Goal: Task Accomplishment & Management: Manage account settings

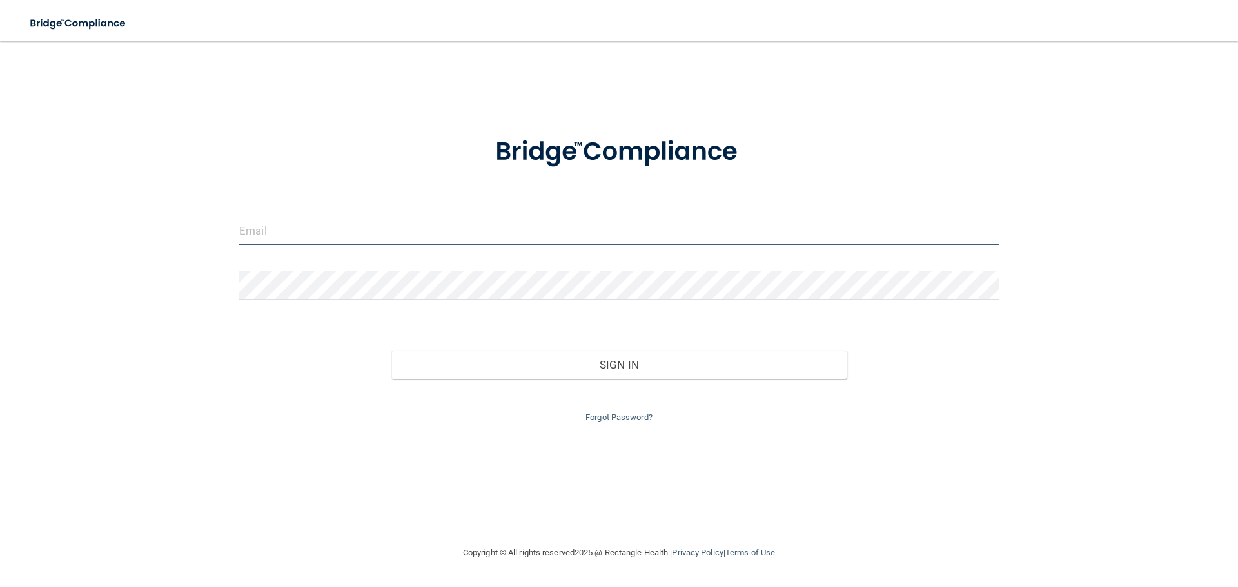
click at [388, 231] on input "email" at bounding box center [619, 231] width 760 height 29
type input "[EMAIL_ADDRESS][DOMAIN_NAME]"
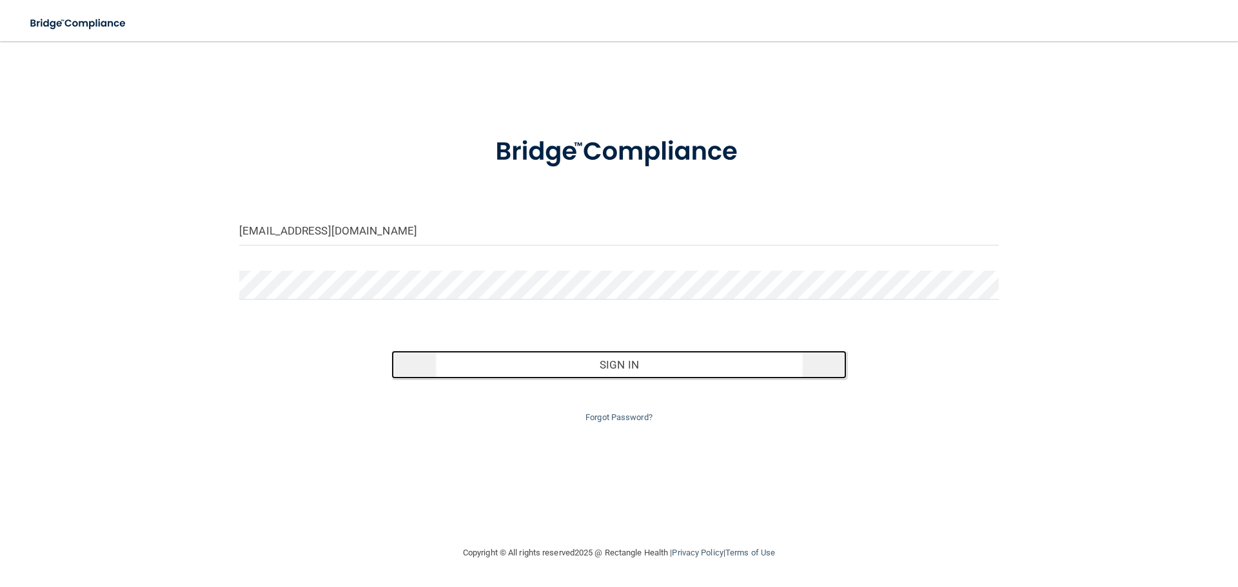
click at [619, 362] on button "Sign In" at bounding box center [619, 365] width 456 height 28
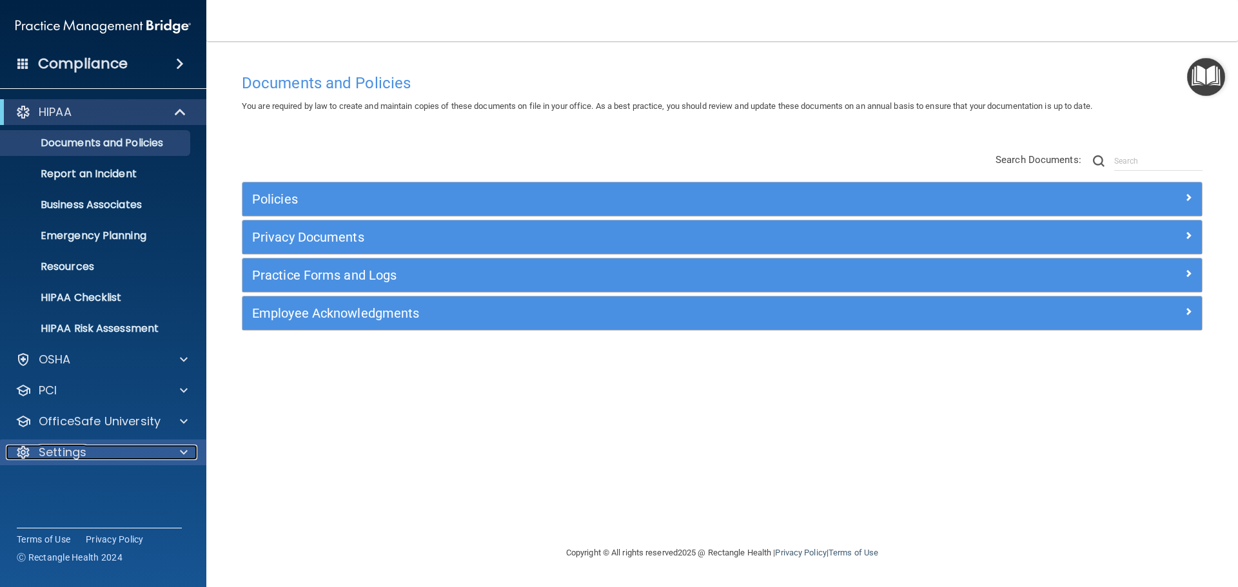
click at [61, 453] on p "Settings" at bounding box center [63, 452] width 48 height 15
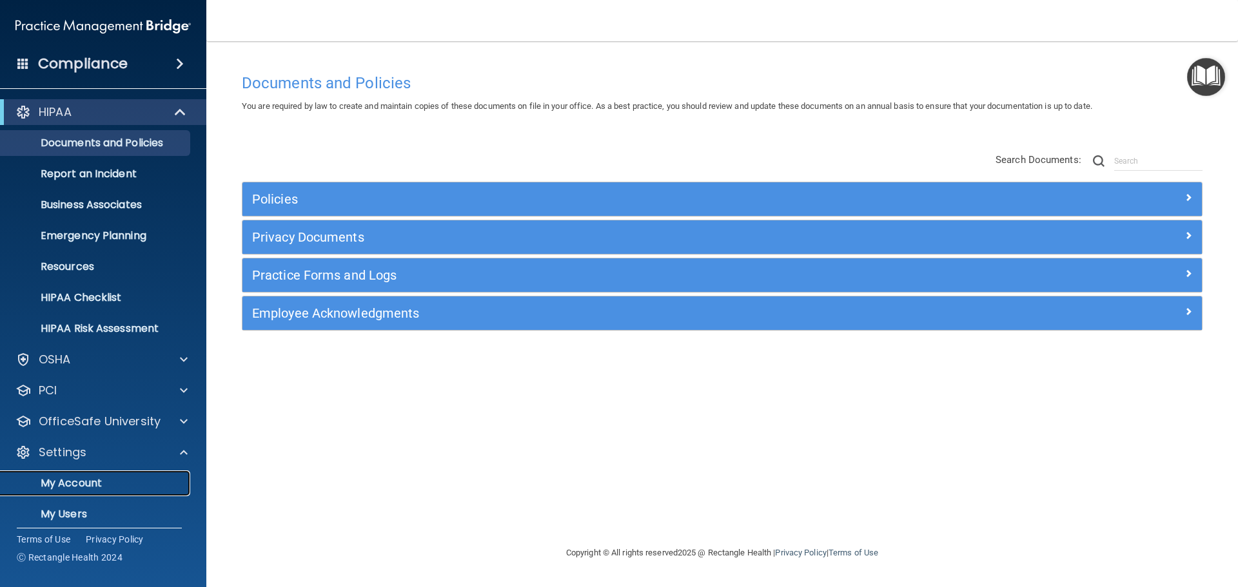
click at [55, 479] on p "My Account" at bounding box center [96, 483] width 176 height 13
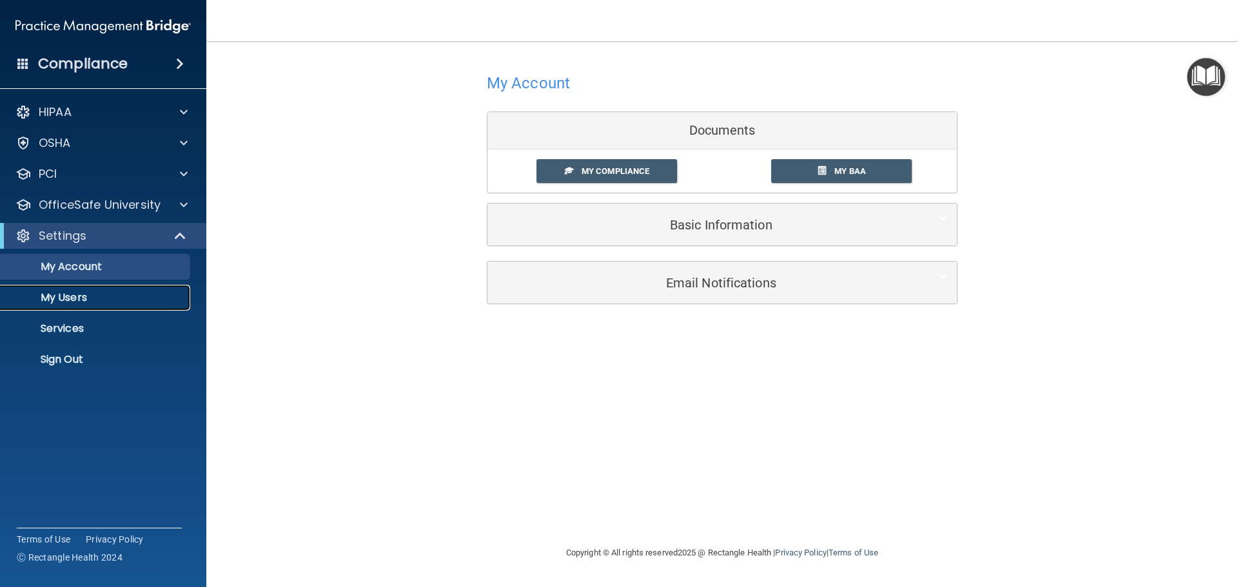
click at [70, 294] on p "My Users" at bounding box center [96, 297] width 176 height 13
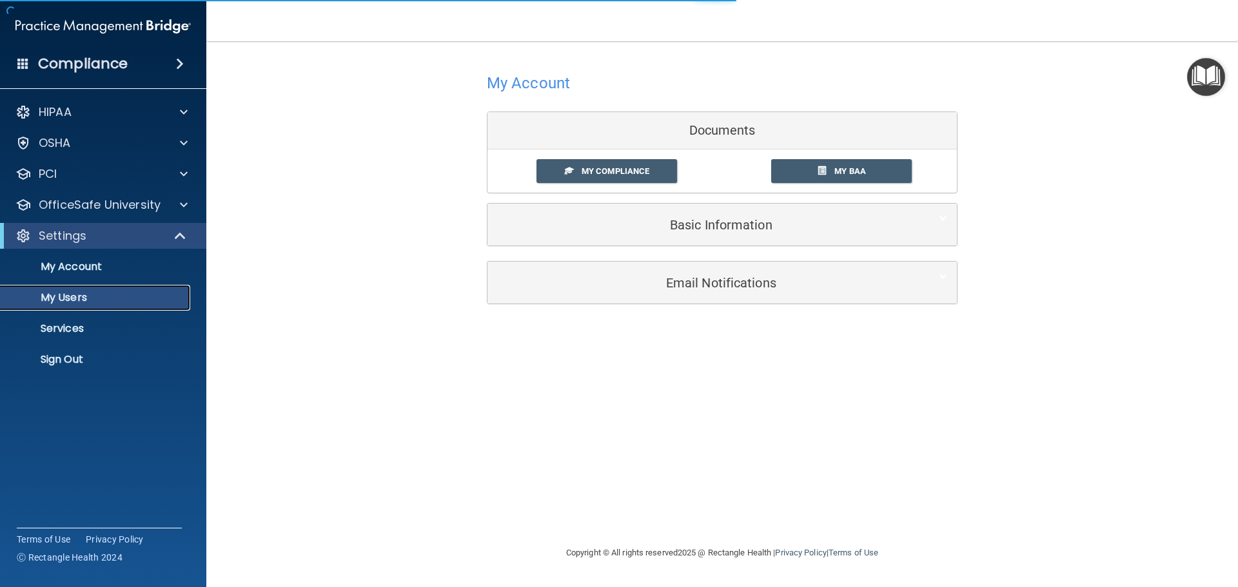
select select "20"
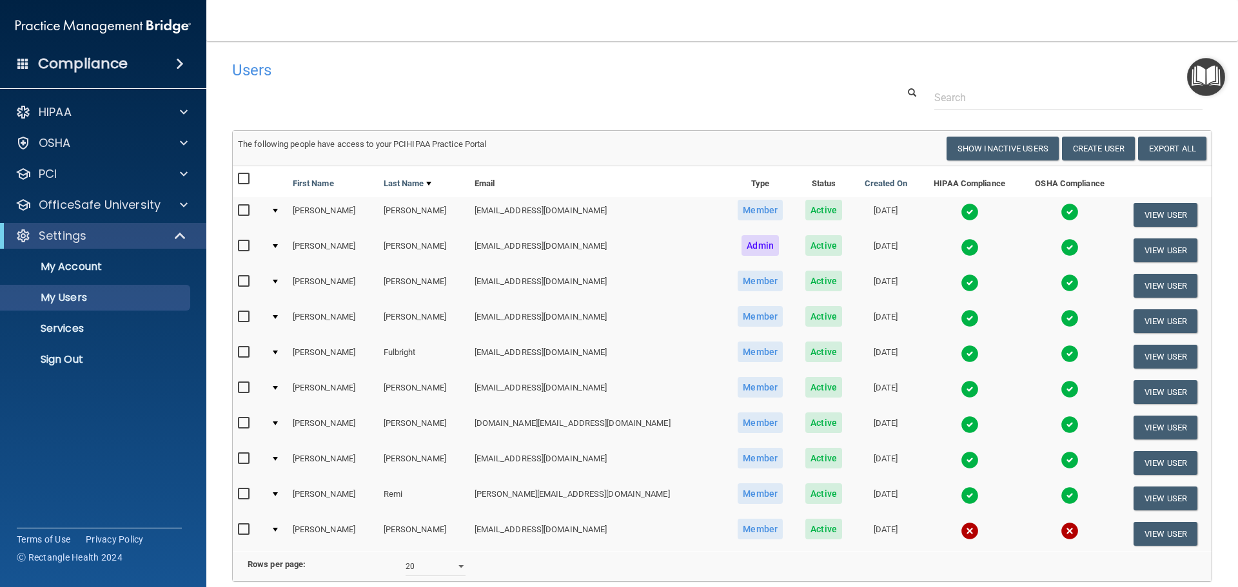
click at [245, 529] on input "checkbox" at bounding box center [245, 530] width 15 height 10
checkbox input "true"
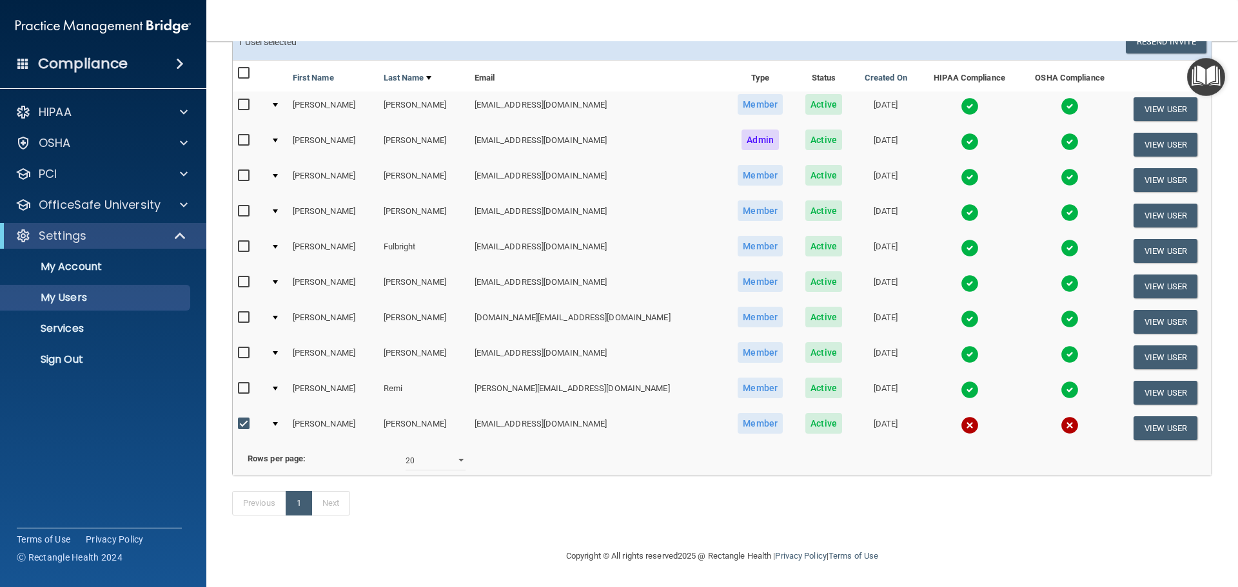
scroll to position [126, 0]
click at [961, 417] on img at bounding box center [970, 426] width 18 height 18
click at [961, 420] on img at bounding box center [970, 426] width 18 height 18
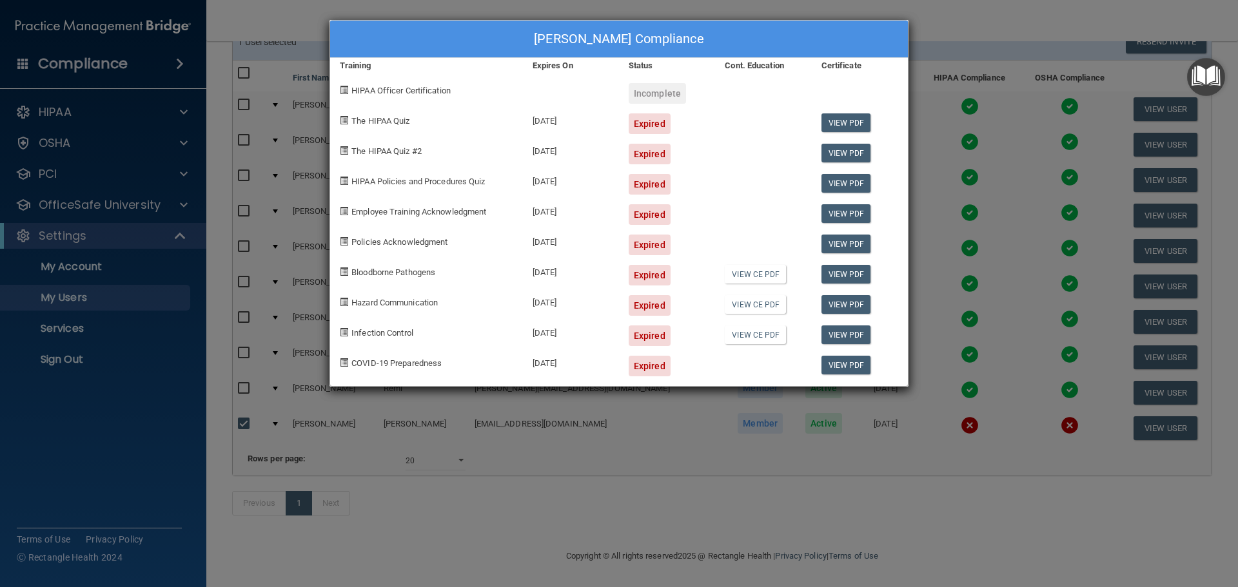
click at [666, 453] on div "Ashley Tucker's Compliance Training Expires On Status Cont. Education Certifica…" at bounding box center [619, 293] width 1238 height 587
click at [288, 447] on div "Ashley Tucker's Compliance Training Expires On Status Cont. Education Certifica…" at bounding box center [619, 293] width 1238 height 587
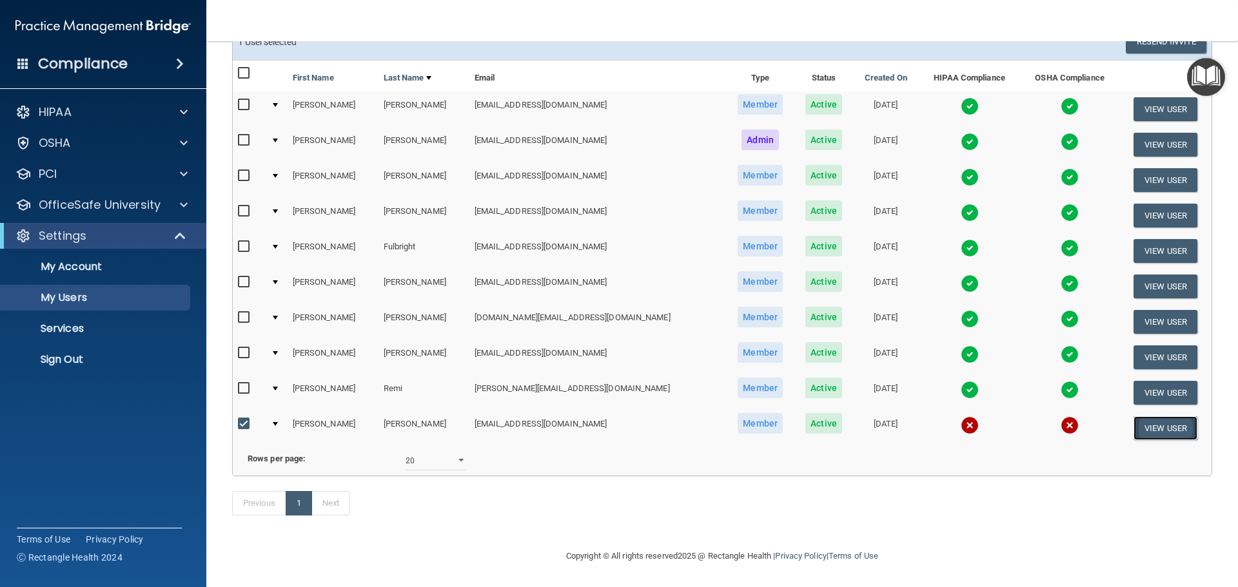
click at [1148, 417] on button "View User" at bounding box center [1166, 429] width 64 height 24
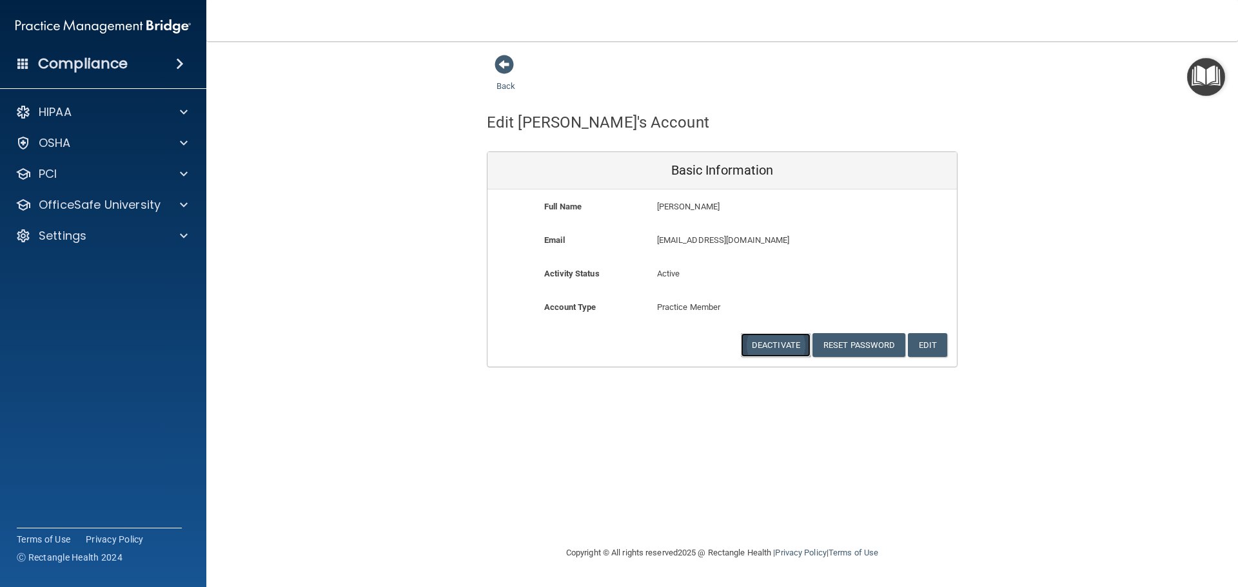
click at [787, 342] on button "Deactivate" at bounding box center [776, 345] width 70 height 24
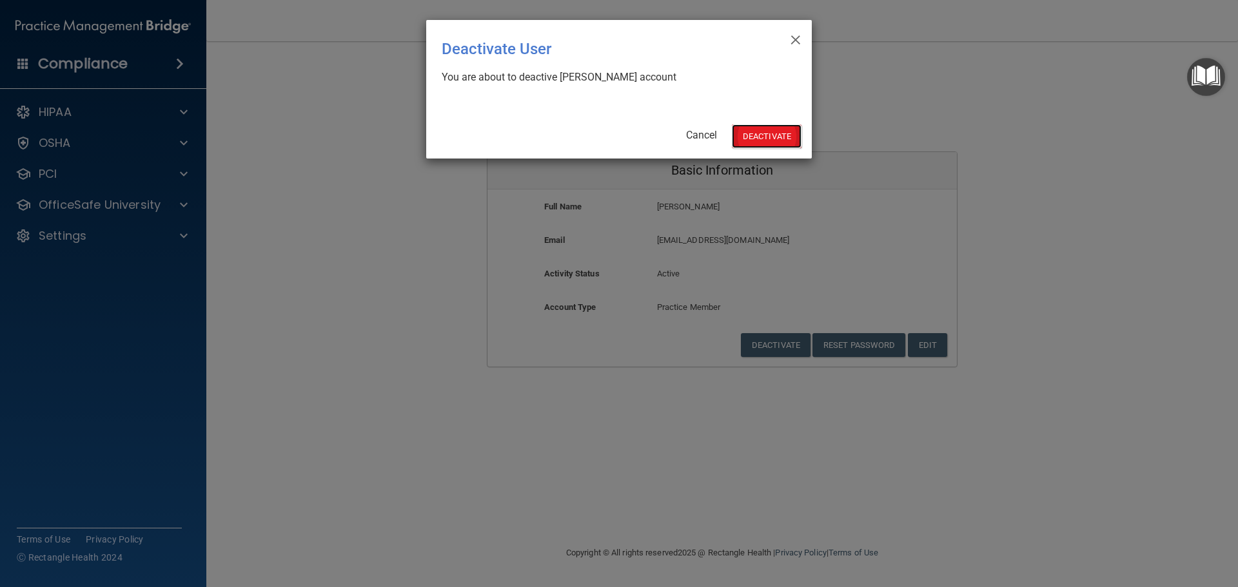
click at [772, 139] on button "Deactivate" at bounding box center [767, 136] width 70 height 24
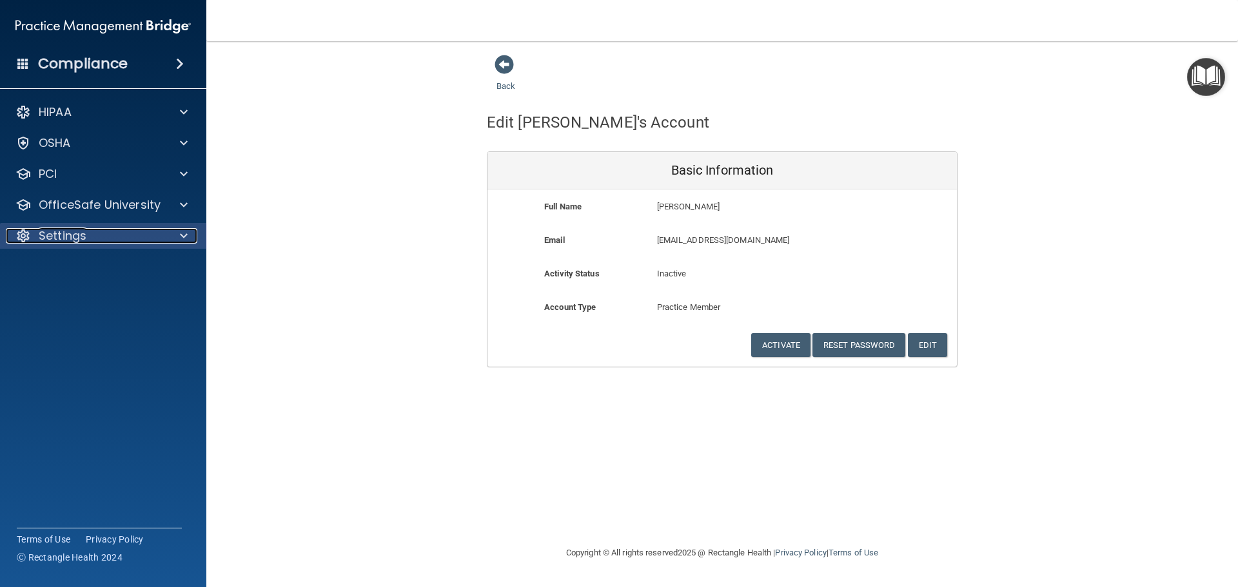
click at [70, 235] on p "Settings" at bounding box center [63, 235] width 48 height 15
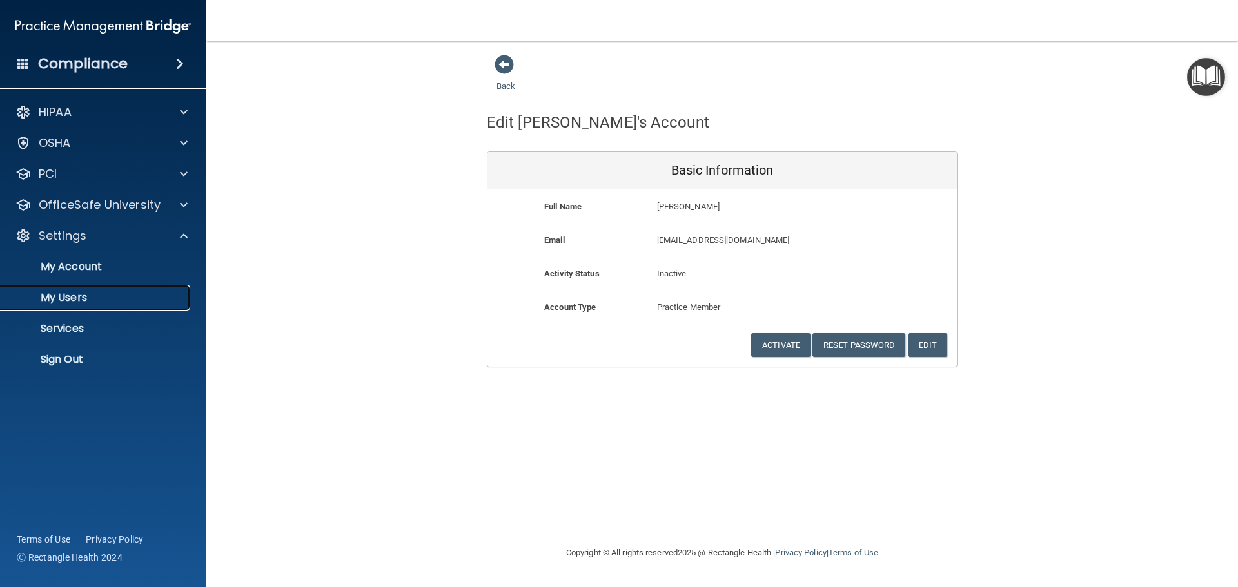
click at [84, 298] on p "My Users" at bounding box center [96, 297] width 176 height 13
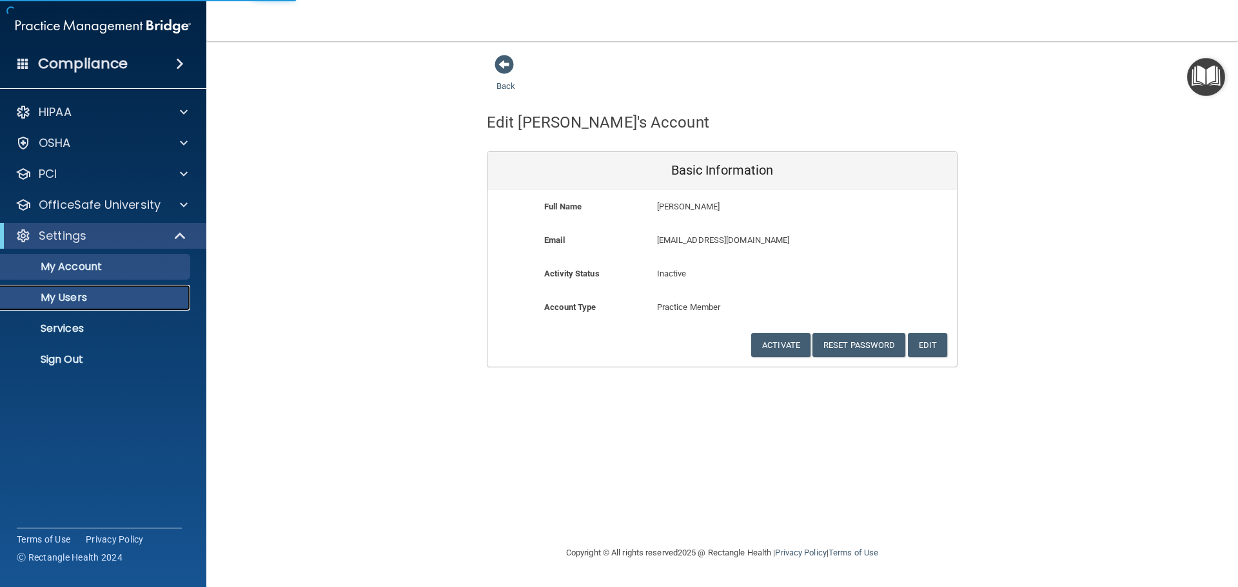
select select "20"
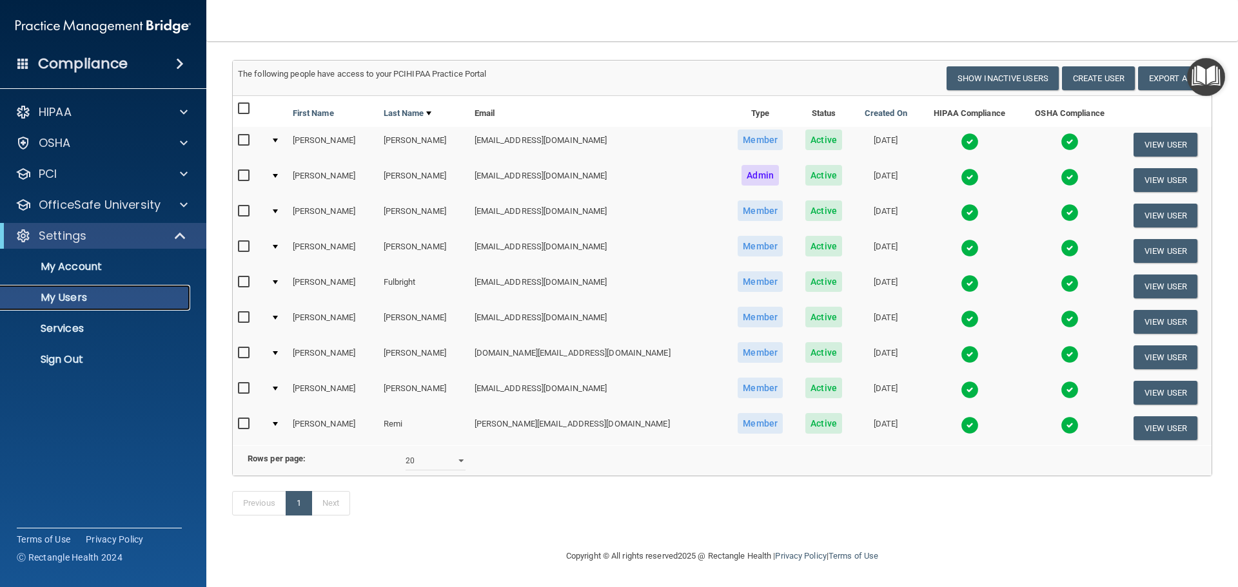
scroll to position [90, 0]
